Goal: Task Accomplishment & Management: Manage account settings

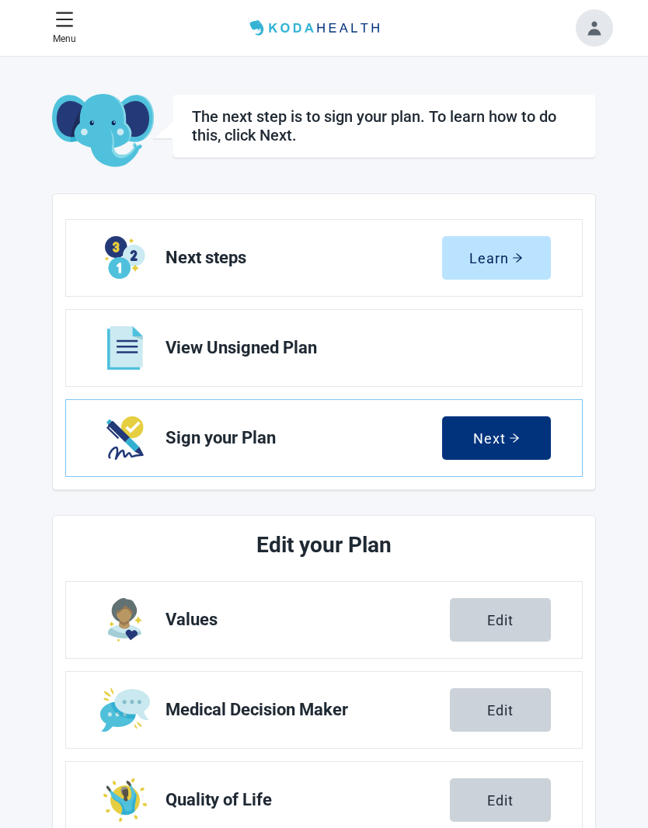
click at [114, 431] on img "Next Sign your Plan section" at bounding box center [124, 437] width 37 height 43
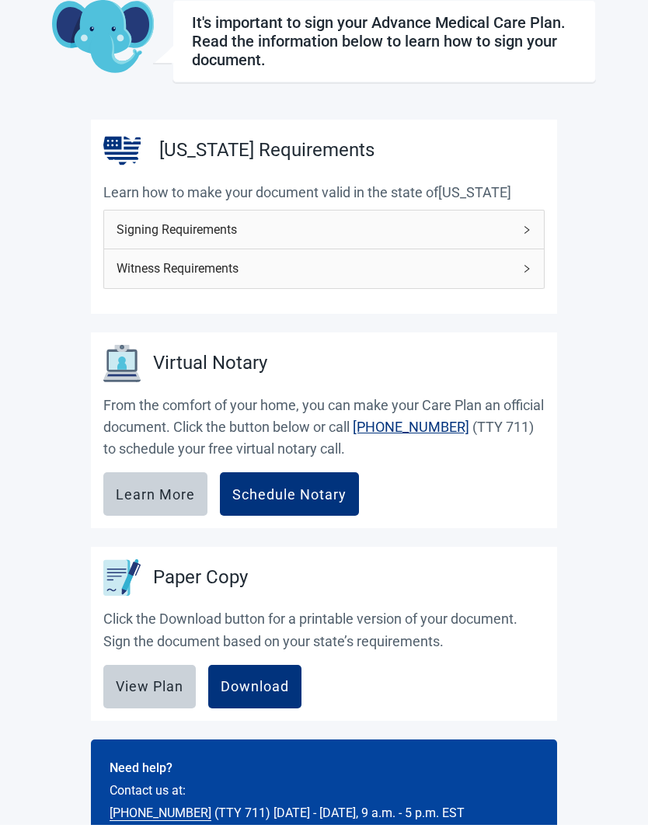
scroll to position [89, 0]
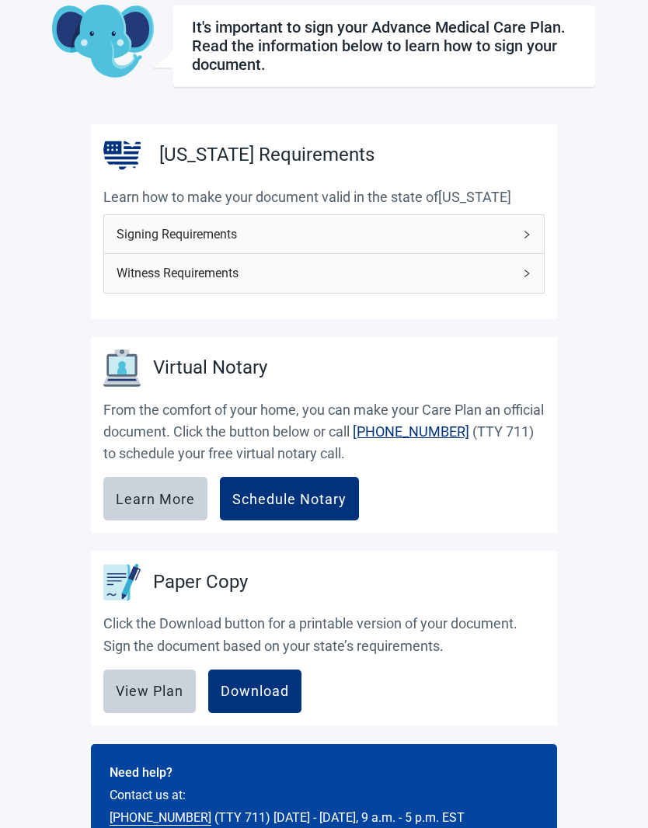
click at [160, 694] on div "View Plan" at bounding box center [150, 691] width 68 height 16
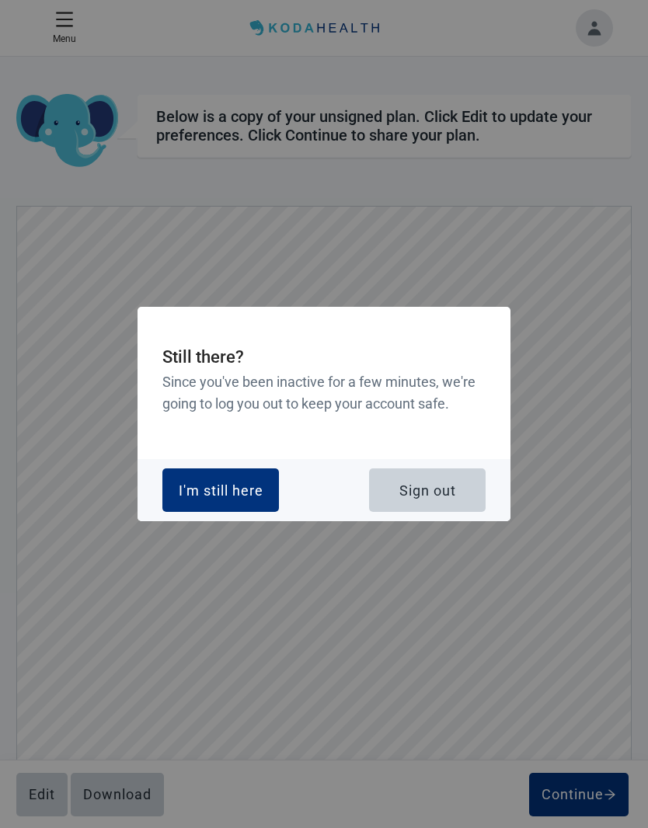
click at [425, 498] on div "Sign out" at bounding box center [427, 490] width 57 height 16
